Goal: Navigation & Orientation: Find specific page/section

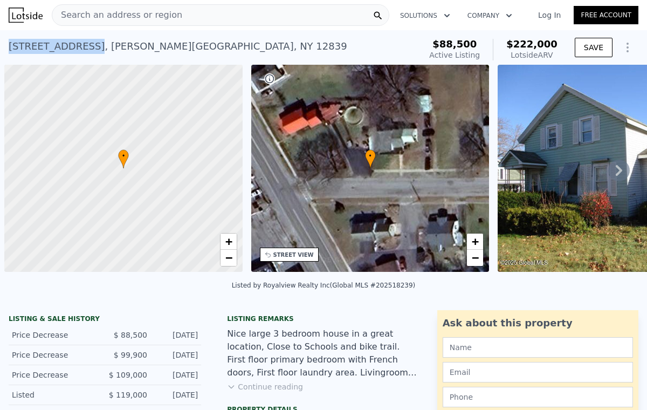
scroll to position [0, 4]
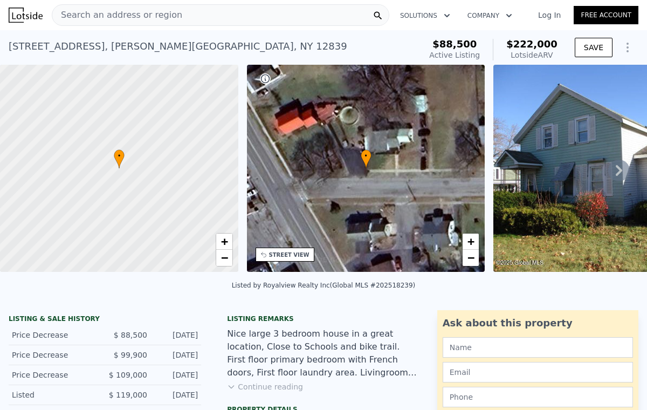
click at [191, 16] on div "Search an address or region" at bounding box center [221, 15] width 338 height 22
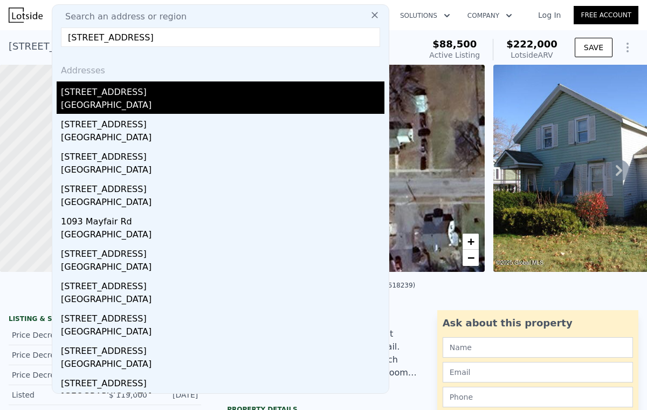
type input "1079 Mayfair Road Union, NJ 07083"
click at [163, 107] on div "Union County, NJ 07083" at bounding box center [223, 106] width 324 height 15
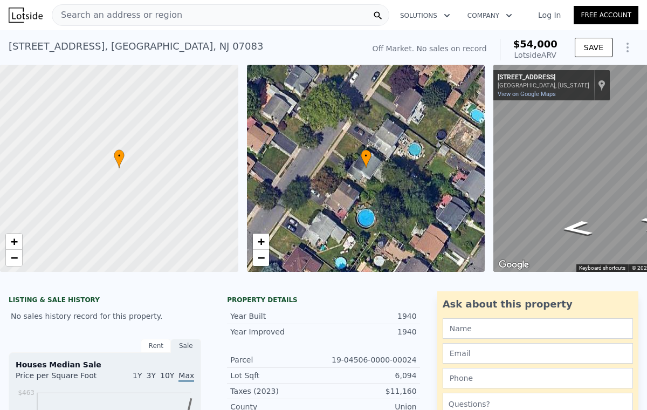
click at [552, 18] on link "Log In" at bounding box center [549, 15] width 49 height 11
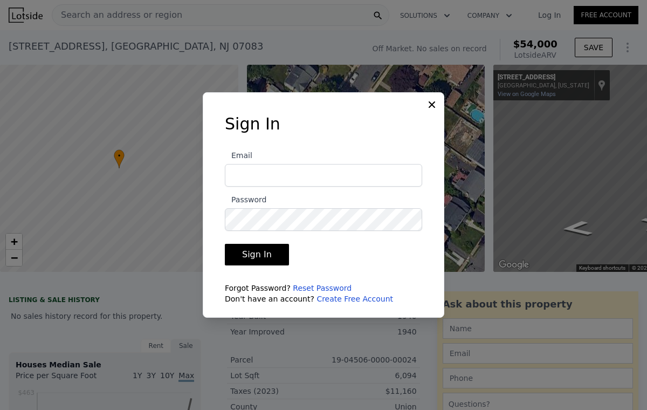
click at [314, 178] on input "Email" at bounding box center [323, 175] width 197 height 23
type input "Brian.Swinton852@gmail.com"
click at [434, 104] on icon at bounding box center [432, 104] width 11 height 11
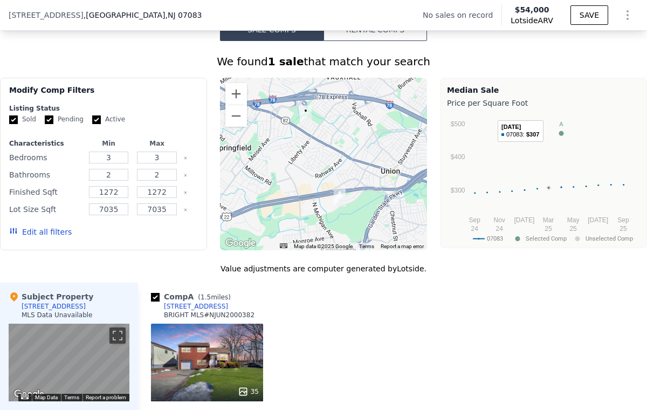
scroll to position [827, 0]
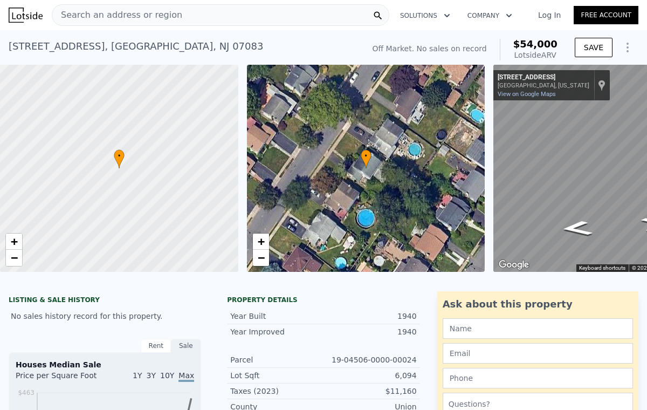
scroll to position [0, 4]
